Goal: Transaction & Acquisition: Subscribe to service/newsletter

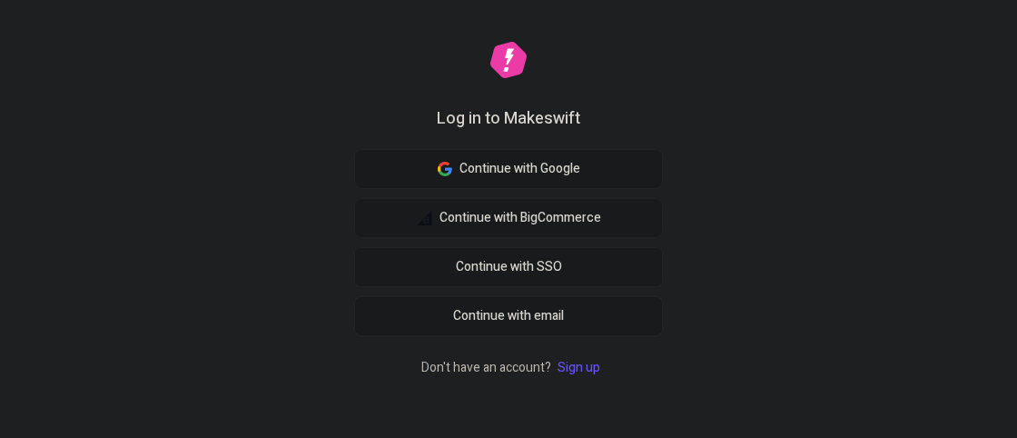
click at [573, 365] on link "Sign up" at bounding box center [579, 367] width 50 height 19
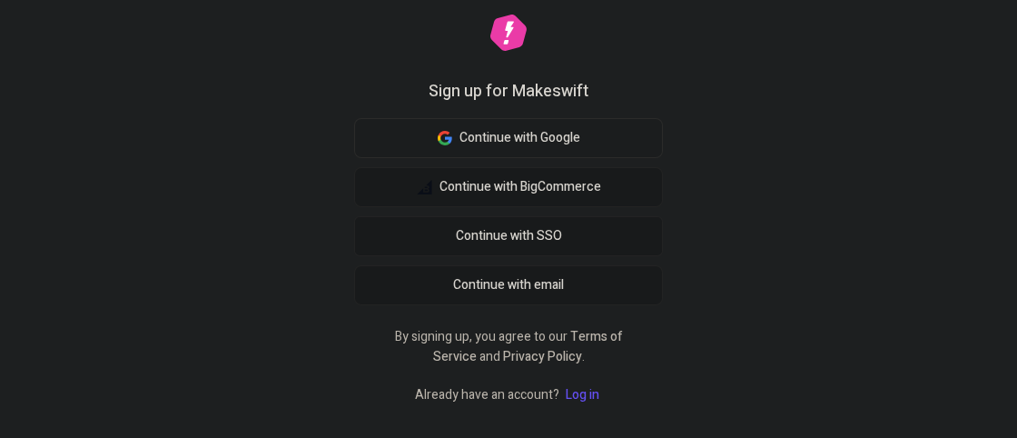
click at [535, 144] on span "Continue with Google" at bounding box center [520, 138] width 121 height 20
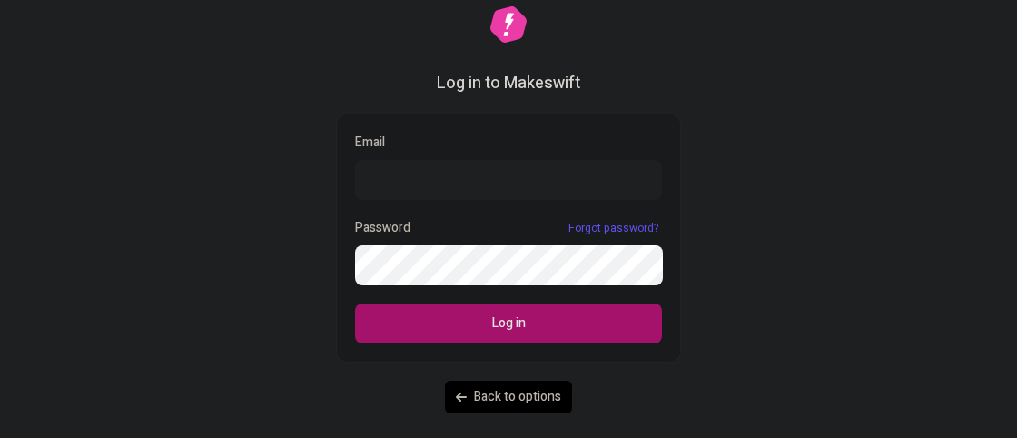
click at [466, 394] on icon "button" at bounding box center [461, 397] width 11 height 11
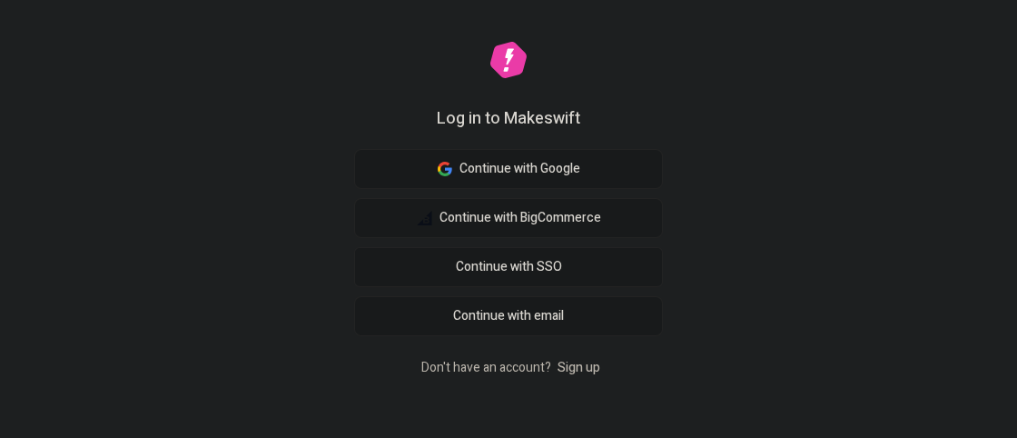
click at [564, 370] on link "Sign up" at bounding box center [579, 367] width 50 height 19
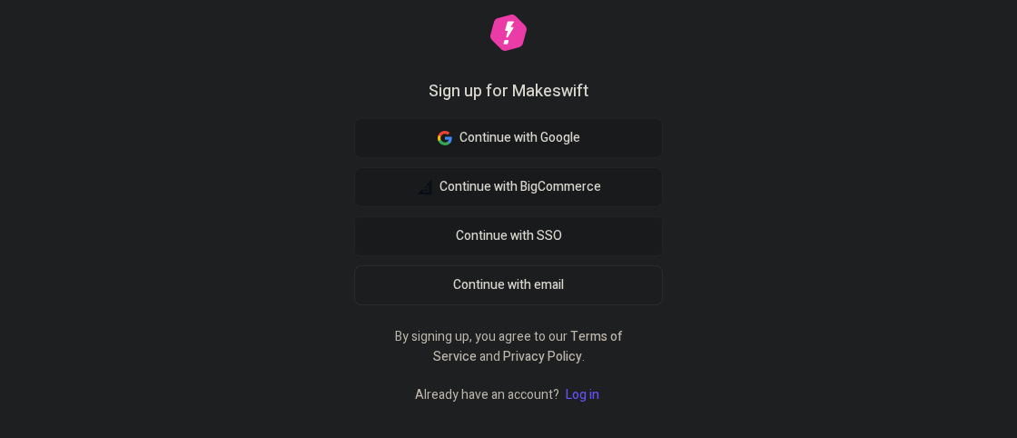
click at [513, 293] on span "Continue with email" at bounding box center [508, 285] width 111 height 20
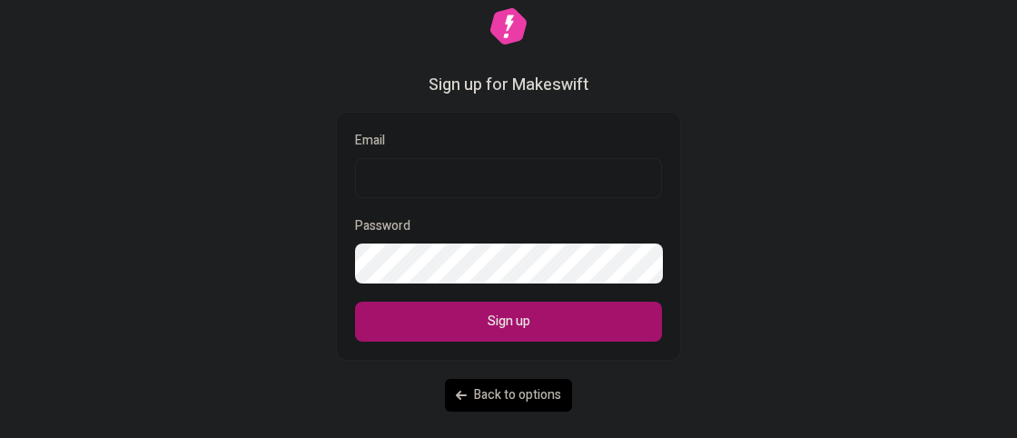
click at [480, 182] on input "Email" at bounding box center [508, 178] width 307 height 40
paste input "[EMAIL_ADDRESS][DOMAIN_NAME]"
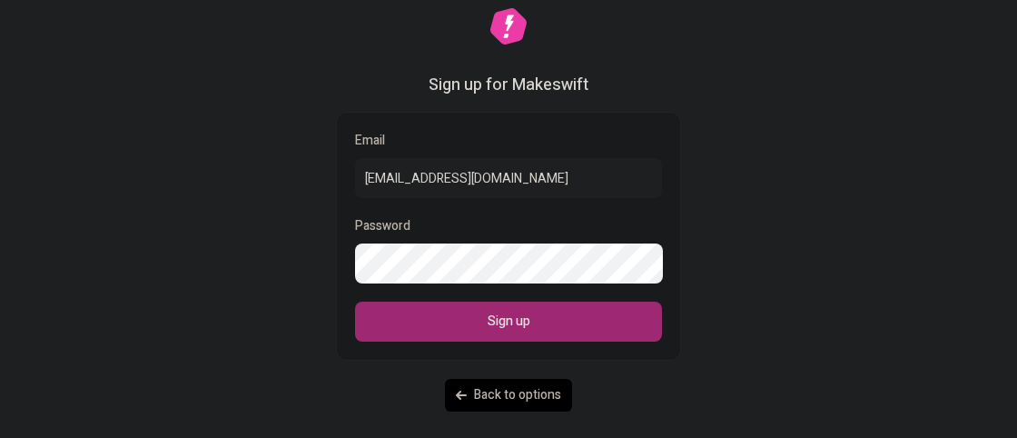
click at [451, 325] on button "Sign up" at bounding box center [508, 322] width 307 height 40
click at [463, 323] on button "Sign up" at bounding box center [508, 322] width 307 height 40
click at [484, 335] on button "Sign up" at bounding box center [508, 322] width 307 height 40
click at [464, 320] on button "Sign up" at bounding box center [508, 322] width 307 height 40
click at [494, 318] on span "Sign up" at bounding box center [509, 322] width 43 height 20
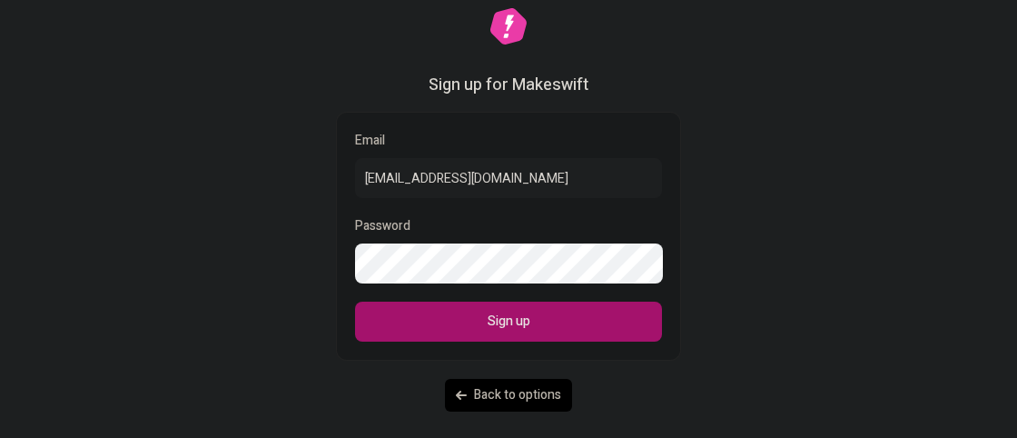
click at [431, 230] on div "Password" at bounding box center [508, 226] width 307 height 20
click at [551, 181] on input "[EMAIL_ADDRESS][DOMAIN_NAME]" at bounding box center [508, 178] width 307 height 40
type input "[EMAIL_ADDRESS][DOMAIN_NAME]"
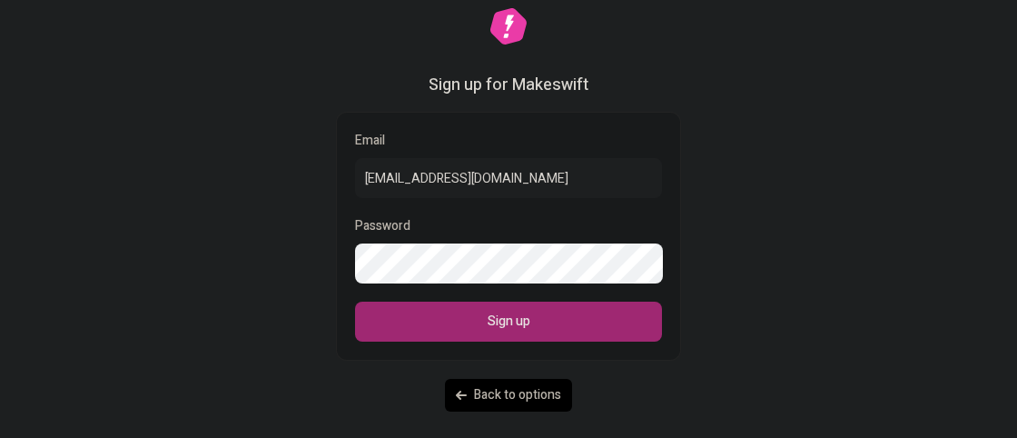
click at [494, 340] on button "Sign up" at bounding box center [508, 322] width 307 height 40
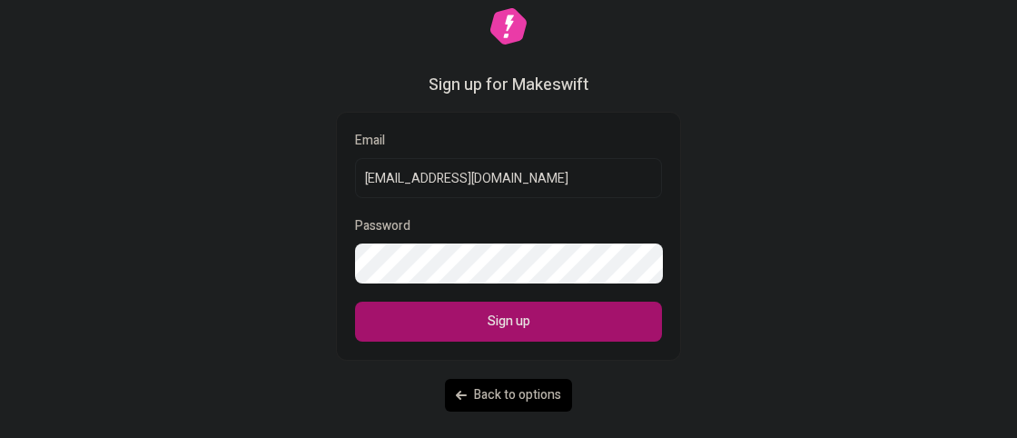
drag, startPoint x: 529, startPoint y: 177, endPoint x: 272, endPoint y: 175, distance: 257.1
click at [355, 175] on input "[EMAIL_ADDRESS][DOMAIN_NAME]" at bounding box center [508, 178] width 307 height 40
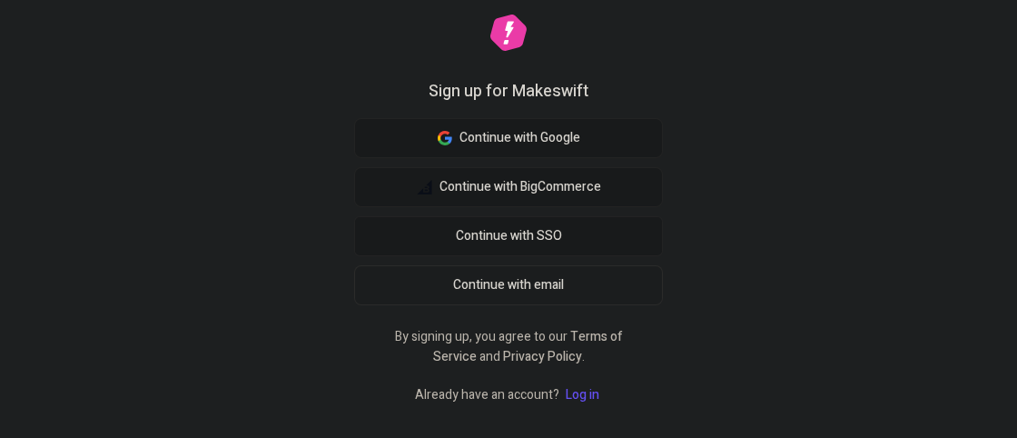
click at [510, 293] on span "Continue with email" at bounding box center [508, 285] width 111 height 20
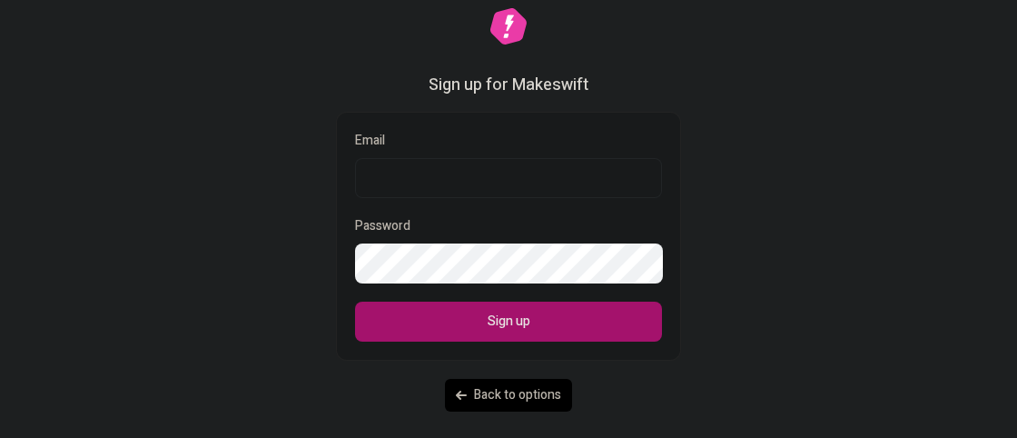
click at [443, 183] on input "Email" at bounding box center [508, 178] width 307 height 40
paste input "[EMAIL_ADDRESS][DOMAIN_NAME]"
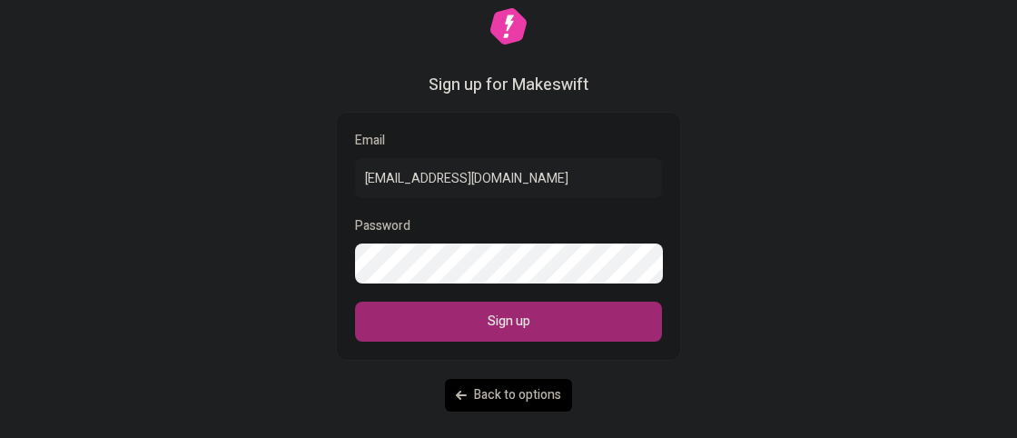
click at [456, 332] on button "Sign up" at bounding box center [508, 322] width 307 height 40
click at [517, 317] on span "Sign up" at bounding box center [509, 322] width 43 height 20
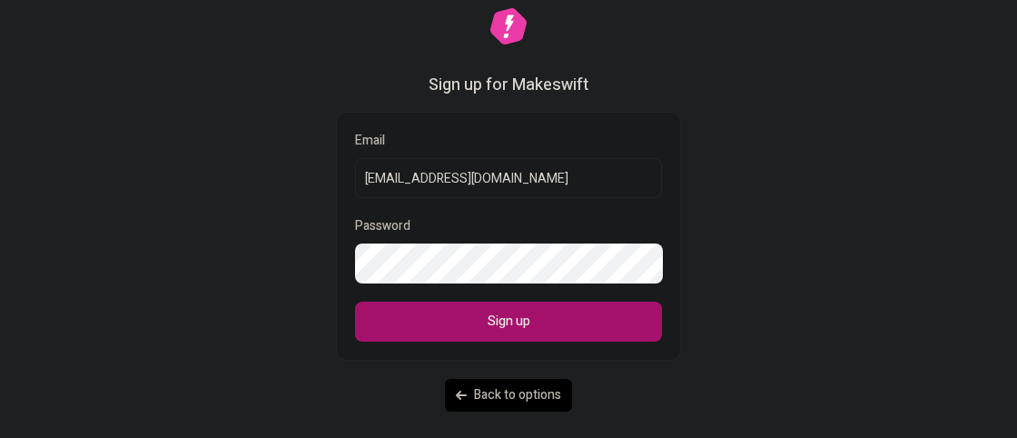
type input "[EMAIL_ADDRESS][DOMAIN_NAME]"
click at [355, 302] on button "Sign up" at bounding box center [508, 322] width 307 height 40
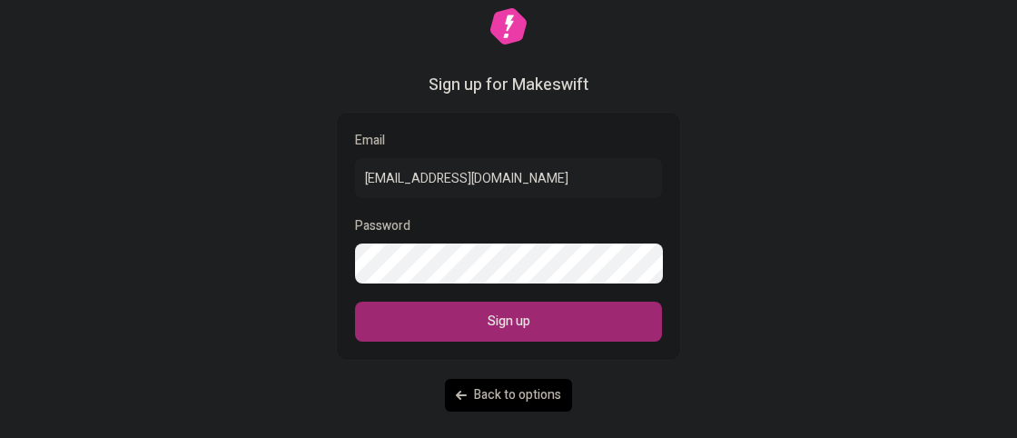
click at [513, 322] on span "Sign up" at bounding box center [509, 322] width 43 height 20
click at [513, 323] on span "Sign up" at bounding box center [509, 322] width 43 height 20
